Goal: Task Accomplishment & Management: Complete application form

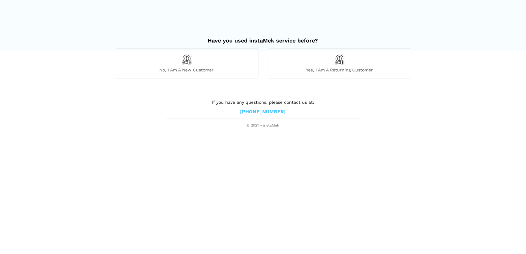
click at [206, 65] on div "No, I am a new customer" at bounding box center [187, 63] width 144 height 30
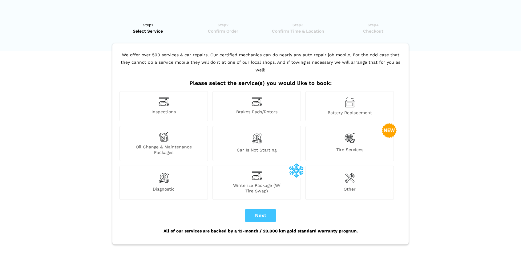
click at [349, 110] on span "Battery Replacement" at bounding box center [350, 113] width 88 height 6
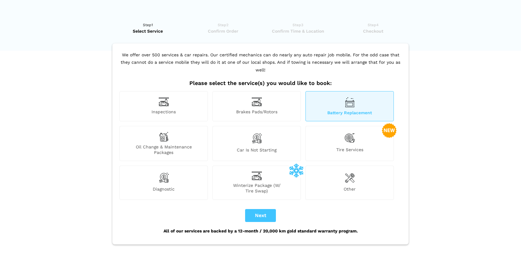
click at [255, 135] on img at bounding box center [257, 138] width 10 height 13
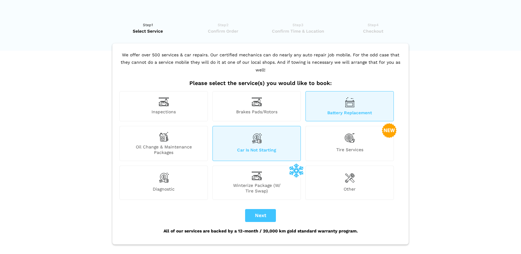
click at [174, 133] on div "Oil Change & Maintenance Packages" at bounding box center [164, 143] width 88 height 35
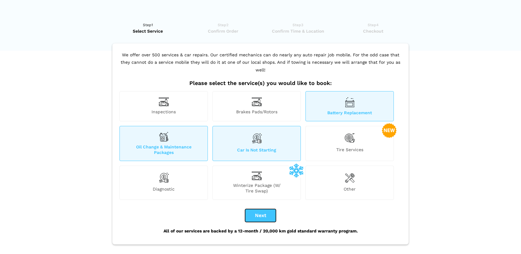
click at [258, 209] on button "Next" at bounding box center [260, 215] width 31 height 13
checkbox input "true"
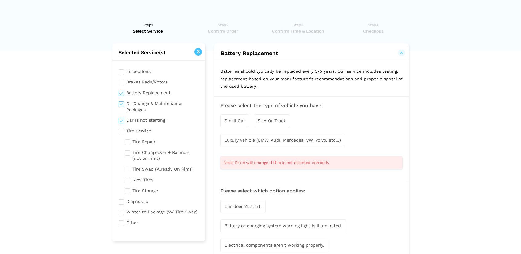
click at [240, 124] on div "Small Car" at bounding box center [235, 120] width 29 height 13
click at [247, 124] on div "Small Car" at bounding box center [235, 121] width 29 height 14
click at [274, 123] on span "SUV Or Truck" at bounding box center [272, 120] width 28 height 5
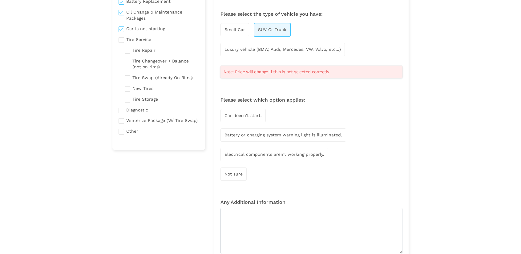
scroll to position [92, 0]
click at [259, 113] on span "Car doesn't start." at bounding box center [243, 114] width 37 height 5
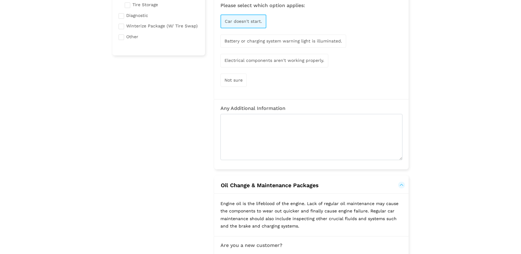
scroll to position [185, 0]
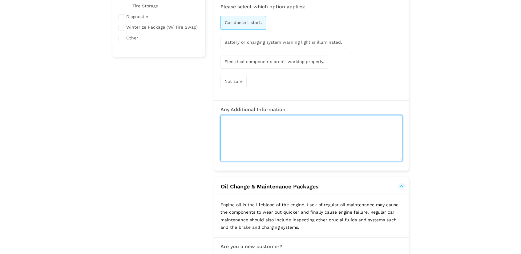
click at [241, 119] on textarea at bounding box center [312, 138] width 182 height 46
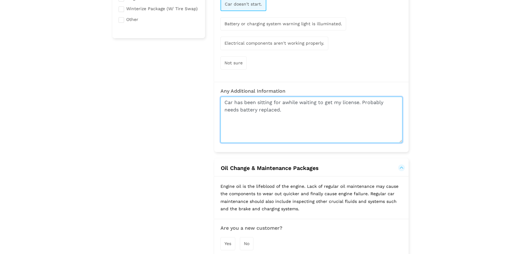
scroll to position [277, 0]
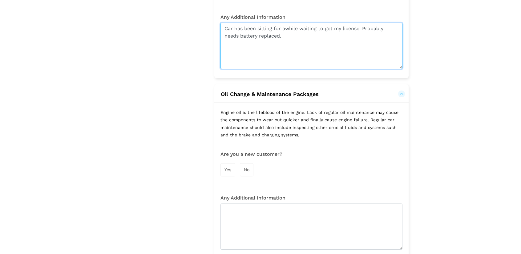
type textarea "Car has been sitting for awhile waiting to get my license. Probably needs batte…"
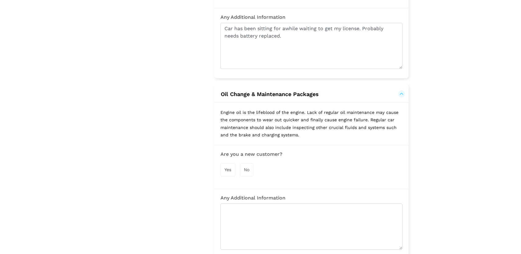
click at [228, 167] on span "Yes" at bounding box center [228, 169] width 7 height 5
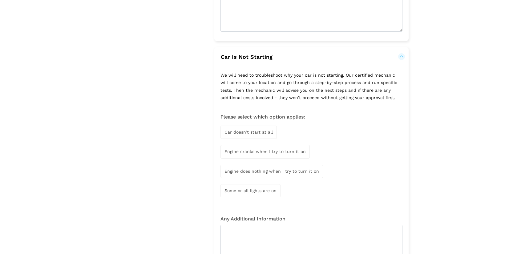
scroll to position [616, 0]
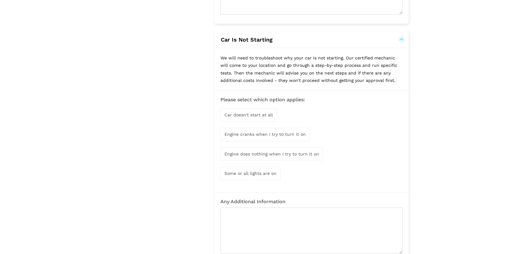
click at [267, 112] on span "Car doesn’t start at all" at bounding box center [249, 114] width 48 height 5
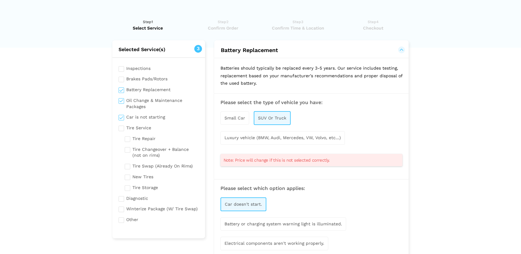
scroll to position [0, 0]
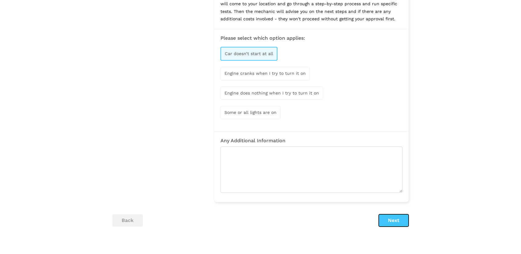
click at [388, 216] on button "Next" at bounding box center [394, 220] width 30 height 12
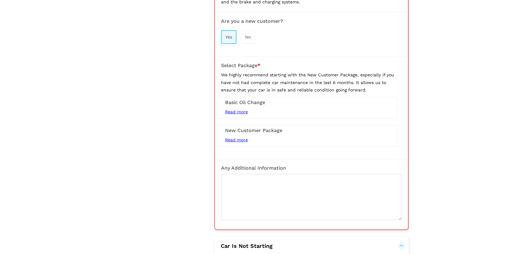
scroll to position [422, 0]
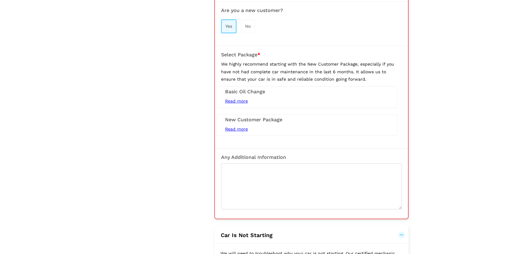
click at [301, 127] on div "Read more 5L Conventional Oil Change (Synthetic Extra) Tire Rotation / Swap Bra…" at bounding box center [307, 129] width 173 height 8
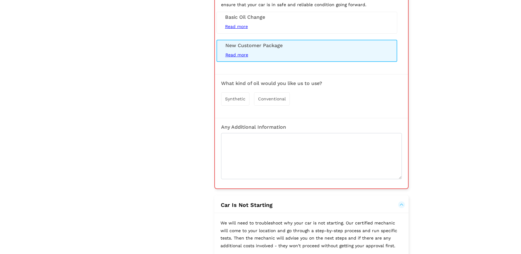
scroll to position [514, 0]
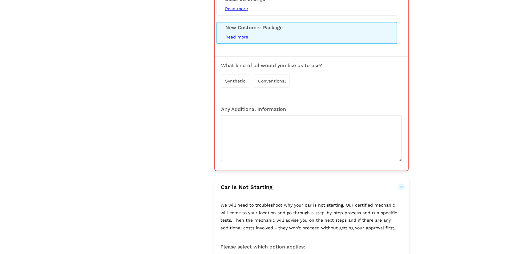
click at [232, 79] on span "Synthetic" at bounding box center [235, 81] width 20 height 5
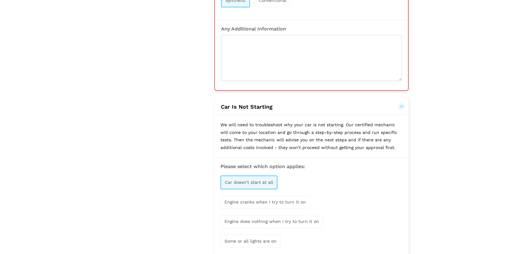
scroll to position [545, 0]
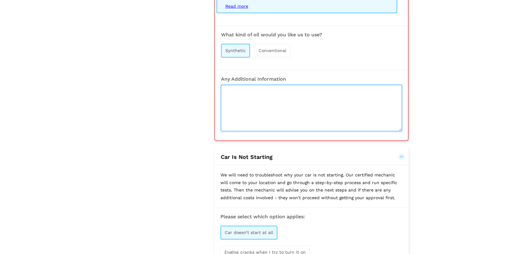
click at [256, 95] on textarea at bounding box center [311, 108] width 181 height 46
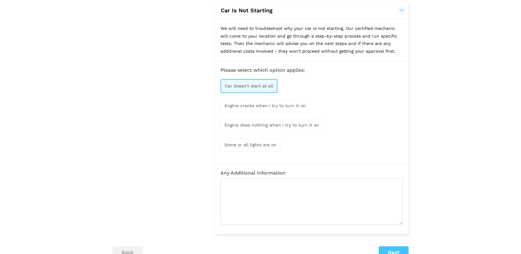
scroll to position [764, 0]
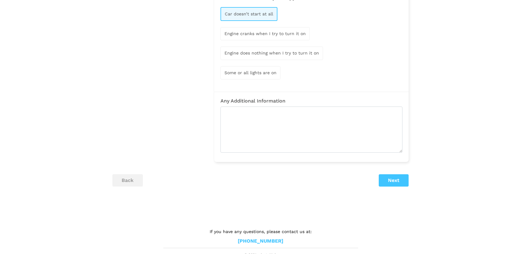
type textarea "Jeep Patriot 2016"
click at [396, 174] on button "Next" at bounding box center [394, 180] width 30 height 12
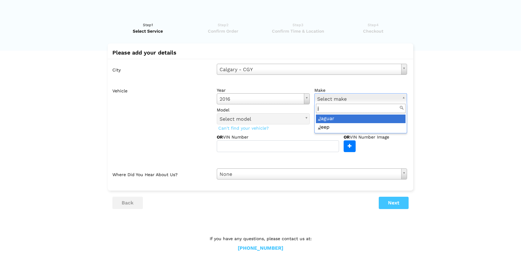
scroll to position [0, 0]
type input "jee"
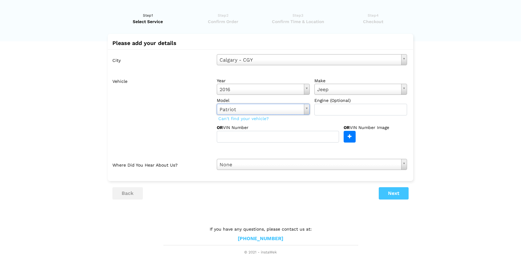
scroll to position [10, 0]
click at [387, 191] on button "Next" at bounding box center [394, 193] width 30 height 12
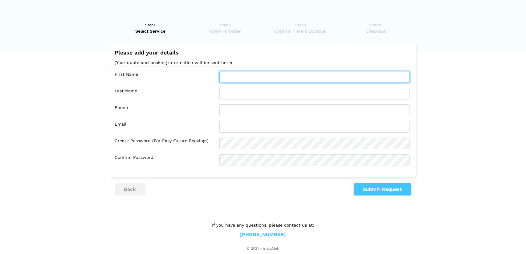
click at [267, 78] on input "text" at bounding box center [314, 77] width 190 height 12
click at [234, 73] on input "text" at bounding box center [314, 77] width 190 height 12
type input "[PERSON_NAME]"
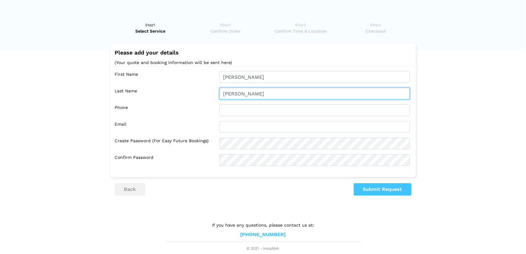
type input "[PERSON_NAME]"
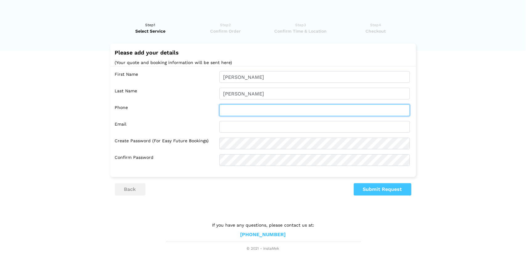
click at [242, 109] on input "text" at bounding box center [314, 110] width 190 height 12
type input "4038070665"
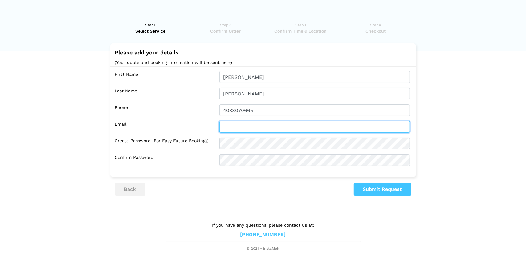
click at [241, 124] on input "text" at bounding box center [314, 127] width 190 height 12
type input "[EMAIL_ADDRESS][DOMAIN_NAME]"
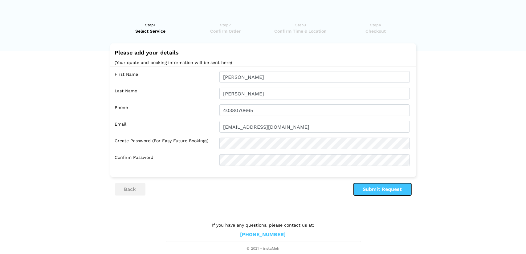
click at [392, 192] on button "Submit Request" at bounding box center [383, 189] width 58 height 12
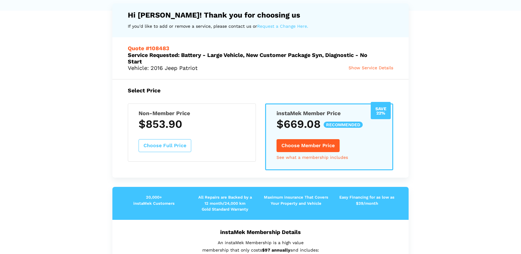
scroll to position [123, 0]
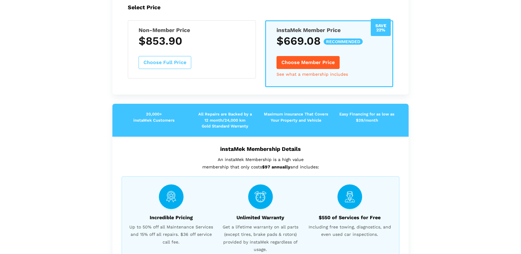
click at [300, 66] on button "Choose Member Price" at bounding box center [308, 62] width 63 height 13
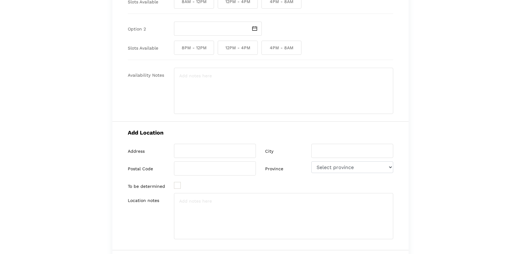
scroll to position [31, 0]
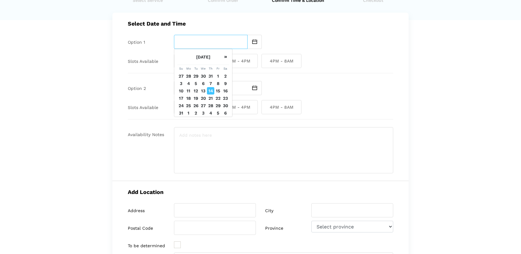
click at [203, 43] on input "text" at bounding box center [211, 42] width 74 height 14
click at [187, 98] on td "18" at bounding box center [188, 98] width 7 height 7
type input "[DATE]"
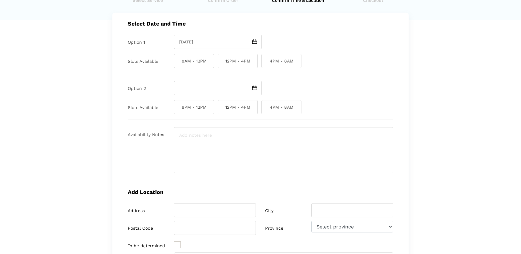
click at [240, 61] on span "12PM - 4PM" at bounding box center [238, 61] width 40 height 14
click at [222, 61] on input "12PM - 4PM" at bounding box center [220, 61] width 4 height 14
checkbox input "true"
click at [221, 91] on input "text" at bounding box center [211, 88] width 74 height 14
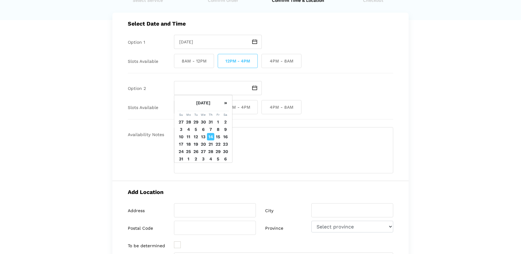
click at [202, 143] on td "20" at bounding box center [203, 144] width 7 height 7
type input "[DATE]"
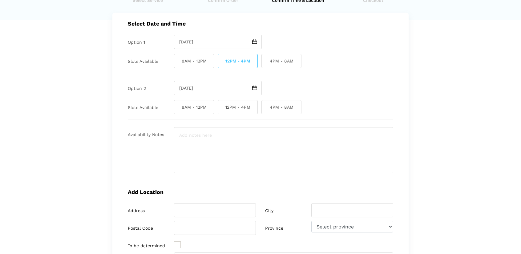
click at [246, 59] on span "12PM - 4PM" at bounding box center [238, 61] width 40 height 14
click at [222, 59] on input "12PM - 4PM" at bounding box center [220, 61] width 4 height 14
click at [246, 59] on span "12PM - 4PM" at bounding box center [238, 61] width 40 height 14
click at [222, 59] on input "12PM - 4PM" at bounding box center [220, 61] width 4 height 14
checkbox input "true"
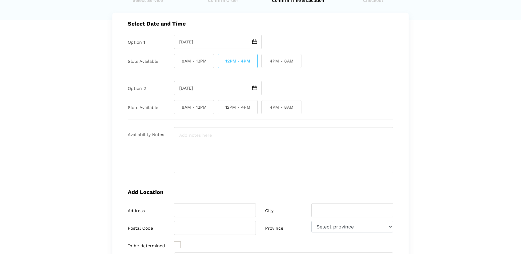
click at [254, 84] on span at bounding box center [255, 88] width 14 height 14
click at [260, 79] on div "Select Date and Time Option 1 [DATE] Slots Available 8AM - 12PM 12PM - 4PM 4PM …" at bounding box center [260, 97] width 296 height 169
click at [257, 83] on span at bounding box center [255, 88] width 14 height 14
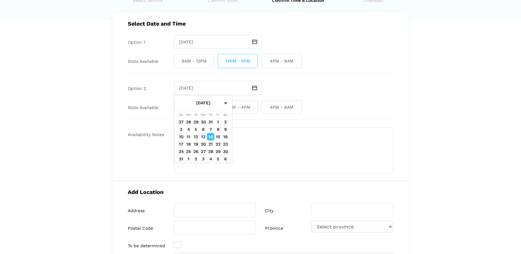
click at [212, 143] on td "21" at bounding box center [210, 144] width 7 height 7
type input "[DATE]"
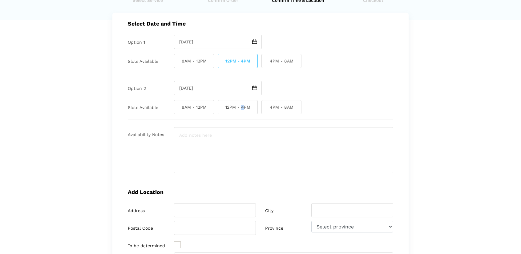
click at [243, 110] on span "12PM - 4PM" at bounding box center [238, 107] width 40 height 14
click at [242, 112] on span "12PM - 4PM" at bounding box center [238, 107] width 40 height 14
click at [222, 112] on input "12PM - 4PM" at bounding box center [220, 107] width 4 height 14
checkbox input "true"
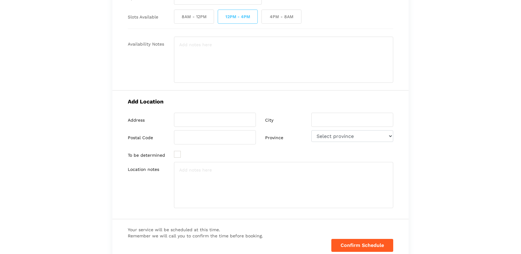
scroll to position [123, 0]
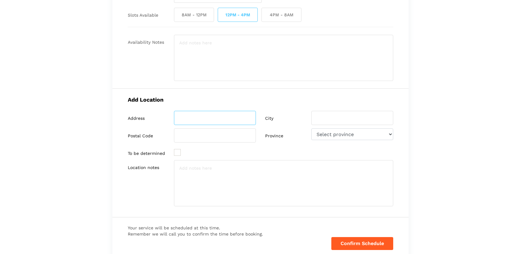
click at [228, 117] on input "search" at bounding box center [215, 118] width 82 height 14
click at [228, 117] on input "188" at bounding box center [215, 118] width 82 height 14
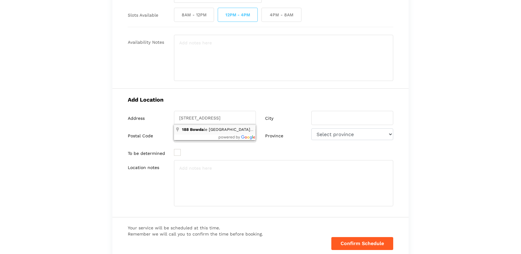
type input "[STREET_ADDRESS]"
type input "[GEOGRAPHIC_DATA]"
type input "T3B 1J4"
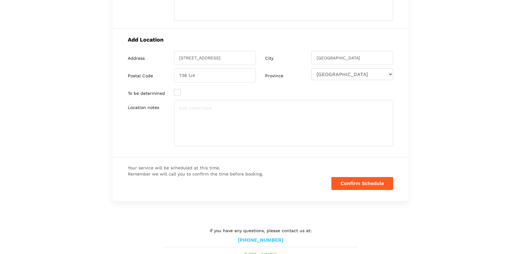
scroll to position [186, 0]
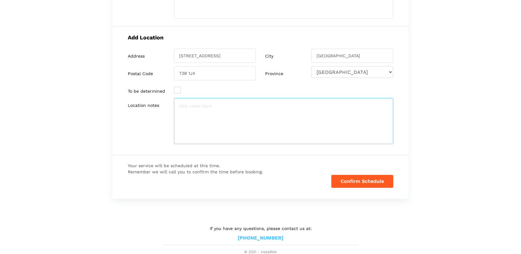
click at [224, 115] on textarea at bounding box center [283, 121] width 219 height 46
type textarea "f"
type textarea "First house as soon as you get into [GEOGRAPHIC_DATA], a few seconds in, it's a…"
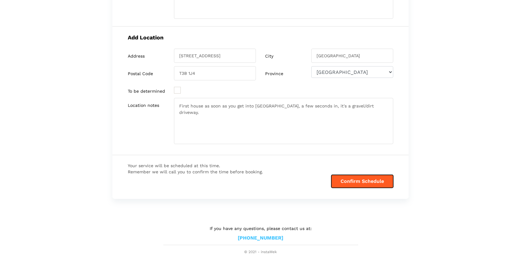
click at [347, 182] on button "Confirm Schedule" at bounding box center [363, 181] width 62 height 13
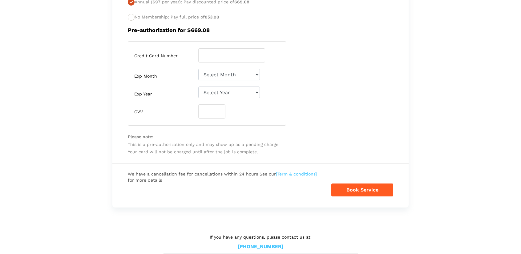
scroll to position [383, 0]
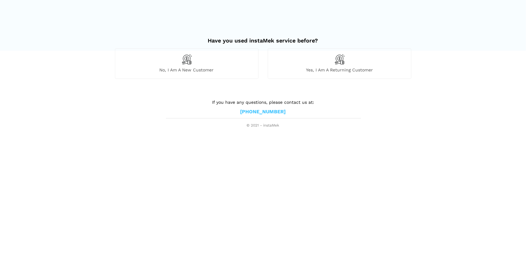
click at [205, 61] on div "No, I am a new customer" at bounding box center [187, 63] width 144 height 30
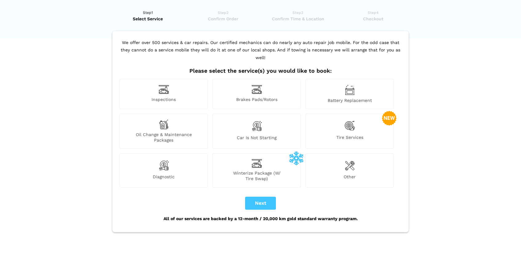
scroll to position [31, 0]
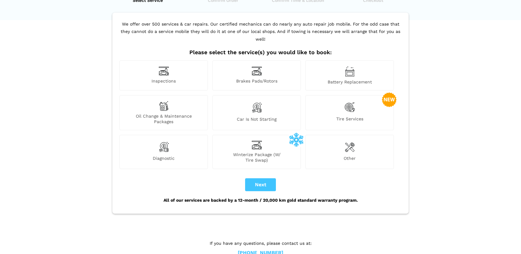
click at [169, 102] on div "Oil Change & Maintenance Packages" at bounding box center [164, 112] width 88 height 35
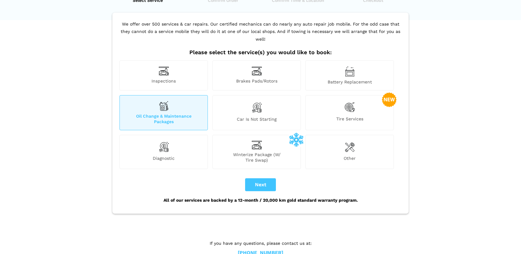
click at [256, 104] on img at bounding box center [257, 107] width 10 height 13
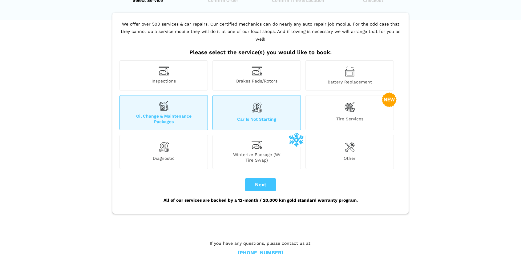
click at [244, 121] on div "Car is not starting" at bounding box center [257, 112] width 88 height 35
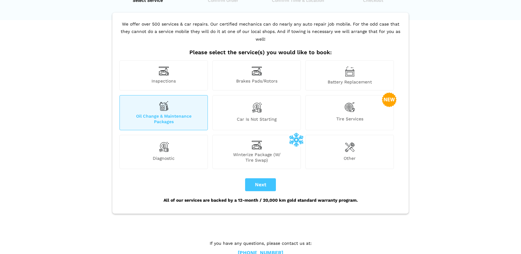
click at [352, 66] on img at bounding box center [350, 71] width 10 height 10
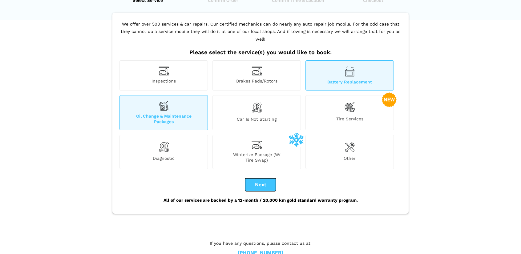
click at [259, 180] on button "Next" at bounding box center [260, 184] width 31 height 13
checkbox input "true"
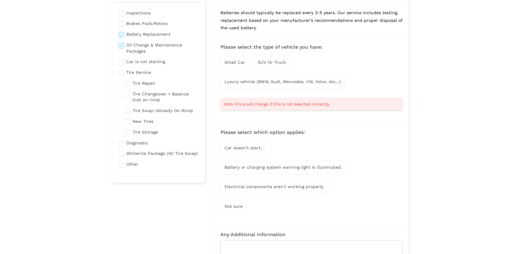
scroll to position [62, 0]
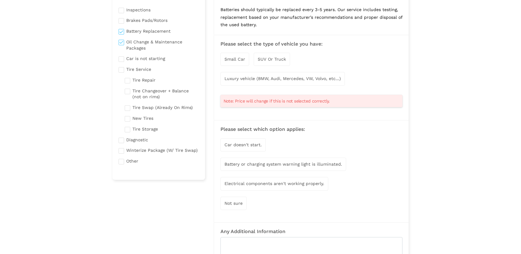
click at [273, 57] on span "SUV Or Truck" at bounding box center [272, 59] width 28 height 5
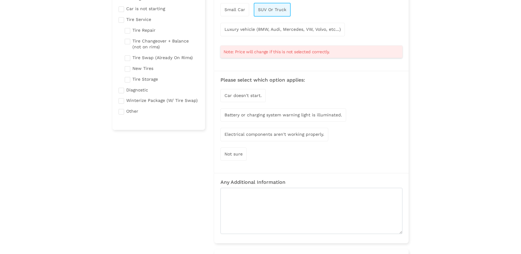
scroll to position [123, 0]
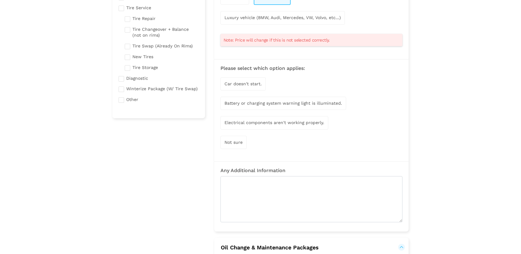
click at [251, 84] on span "Car doesn't start." at bounding box center [243, 83] width 37 height 5
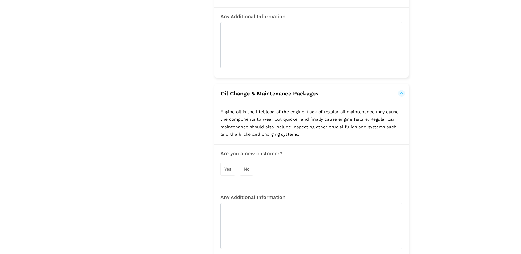
scroll to position [370, 0]
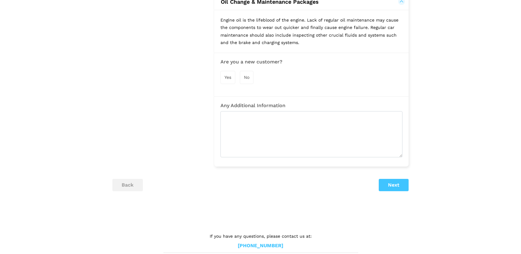
click at [223, 71] on div "Yes" at bounding box center [228, 77] width 15 height 13
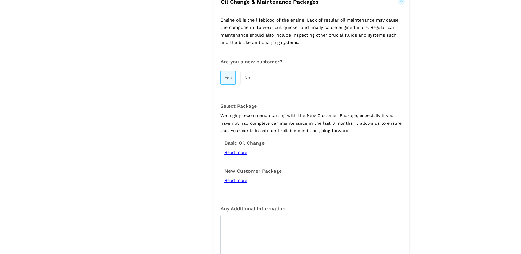
click at [285, 144] on div "Basic Oil Change Read more 5L Conventional engine oil and filter service (synth…" at bounding box center [307, 149] width 182 height 22
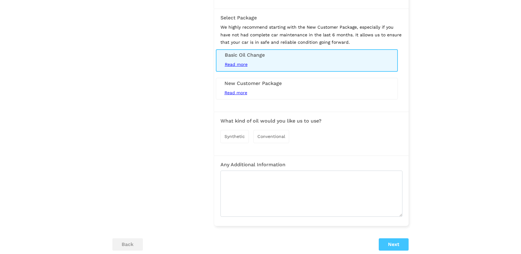
scroll to position [462, 0]
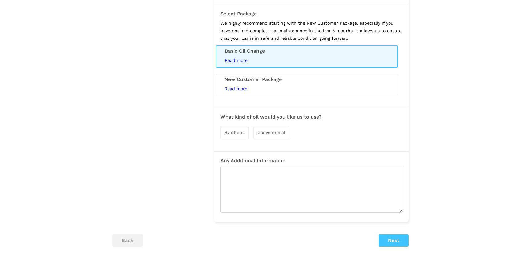
click at [250, 124] on div "Synthetic Conventional" at bounding box center [312, 132] width 182 height 19
click at [249, 124] on div "Synthetic Conventional" at bounding box center [312, 132] width 182 height 19
click at [231, 137] on div "Synthetic Conventional" at bounding box center [312, 132] width 182 height 19
click at [229, 134] on div "Synthetic" at bounding box center [235, 132] width 28 height 13
click at [384, 241] on button "Next" at bounding box center [394, 241] width 30 height 12
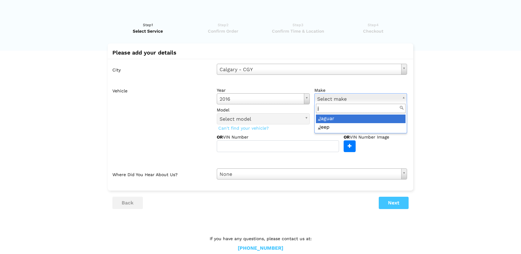
scroll to position [0, 0]
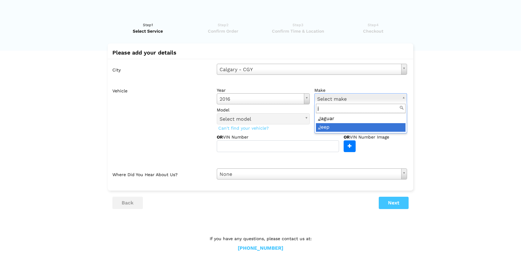
type input "j"
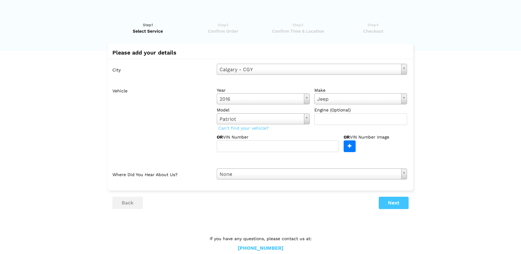
click at [177, 142] on label "Vehicle" at bounding box center [162, 118] width 100 height 67
click at [404, 200] on button "Next" at bounding box center [394, 203] width 30 height 12
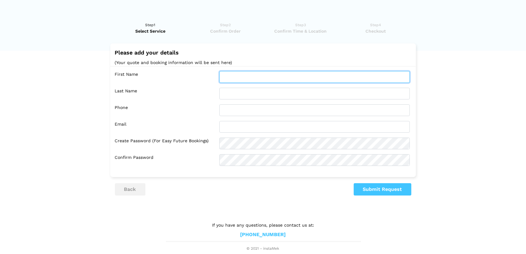
click at [248, 78] on input "text" at bounding box center [314, 77] width 190 height 12
click at [227, 75] on input "text" at bounding box center [314, 77] width 190 height 12
type input "[PERSON_NAME]"
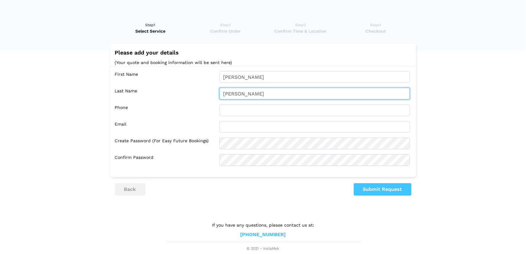
type input "[PERSON_NAME]"
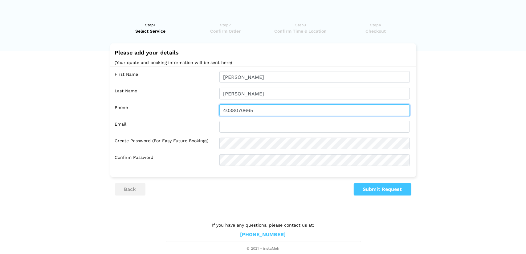
type input "4038070665"
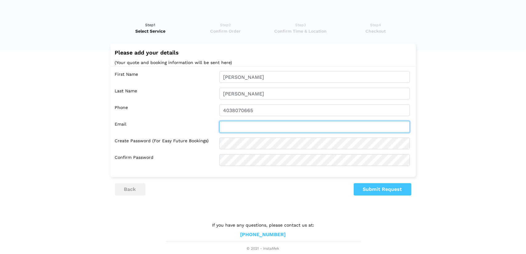
click at [237, 127] on input "text" at bounding box center [314, 127] width 190 height 12
type input "[EMAIL_ADDRESS][DOMAIN_NAME]"
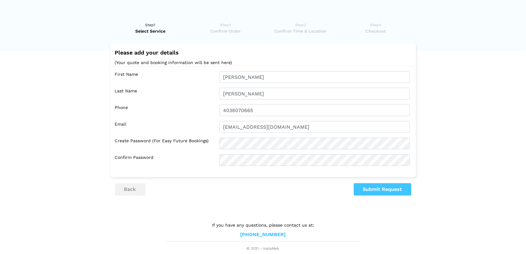
click at [361, 197] on lik "Have you used instaMek service before? No, I am a new customer Yes, I am a retu…" at bounding box center [263, 134] width 526 height 236
click at [363, 189] on button "Submit Request" at bounding box center [383, 189] width 58 height 12
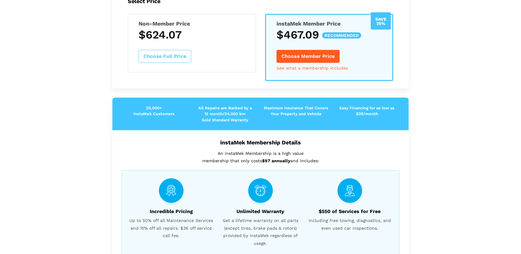
scroll to position [123, 0]
click at [310, 55] on button "Choose Member Price" at bounding box center [308, 56] width 63 height 13
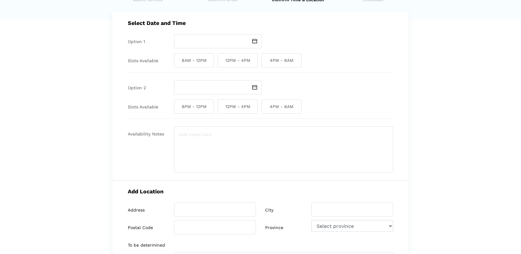
scroll to position [31, 0]
click at [240, 45] on input "text" at bounding box center [211, 42] width 74 height 14
